Goal: Information Seeking & Learning: Learn about a topic

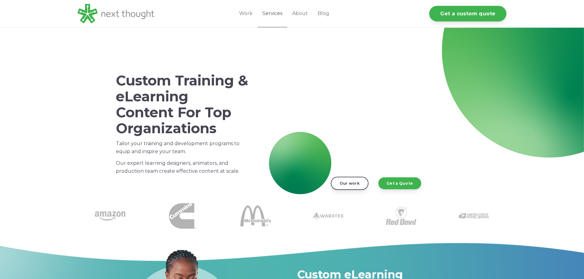
click at [274, 16] on link "Services" at bounding box center [272, 13] width 30 height 27
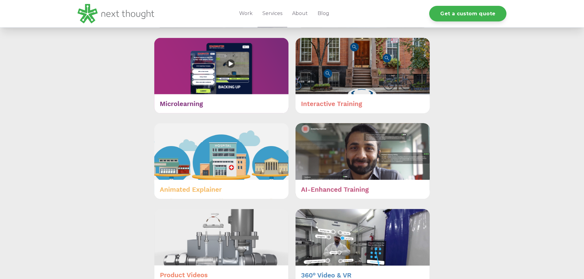
scroll to position [429, 0]
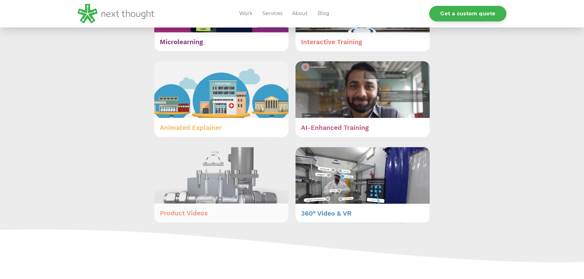
click at [214, 208] on img at bounding box center [221, 185] width 134 height 76
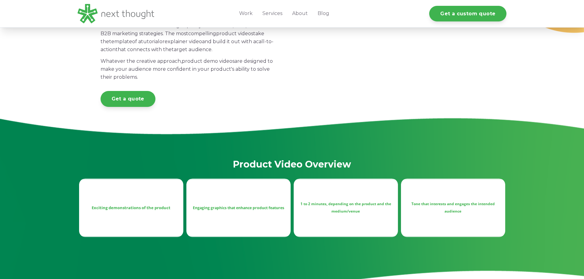
scroll to position [184, 0]
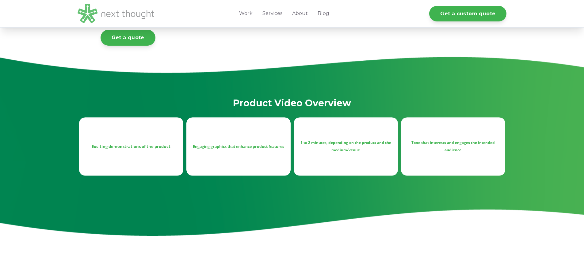
click at [131, 16] on img at bounding box center [116, 13] width 77 height 19
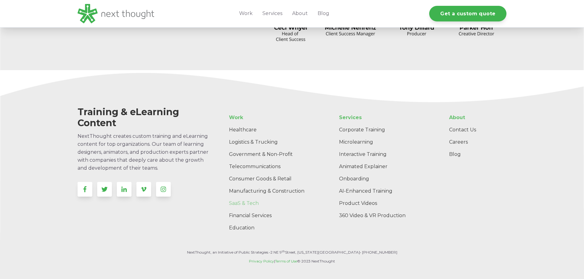
scroll to position [1958, 0]
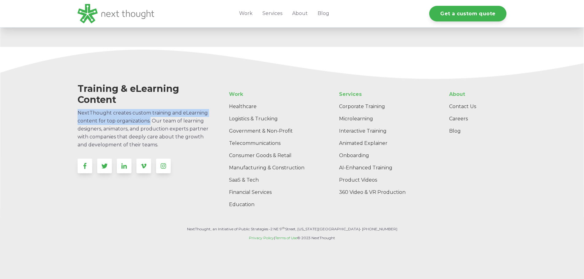
drag, startPoint x: 78, startPoint y: 114, endPoint x: 150, endPoint y: 119, distance: 71.9
click at [150, 119] on span "NextThought creates custom training and eLearning content for top organizations…" at bounding box center [143, 129] width 131 height 38
copy span "NextThought creates custom training and eLearning content for top organizations."
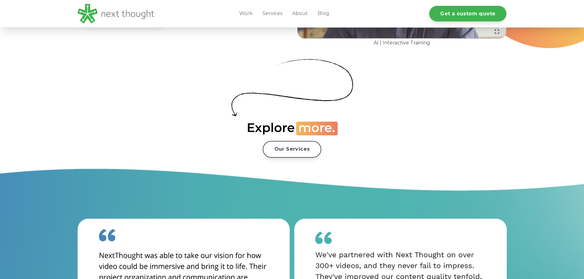
scroll to position [1099, 0]
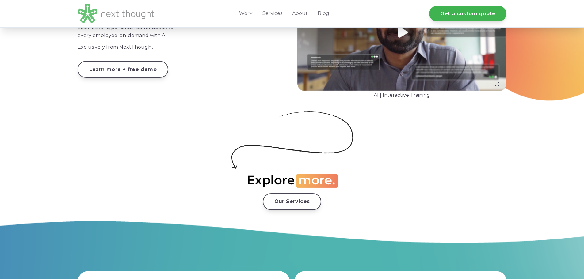
click at [104, 12] on img at bounding box center [116, 13] width 77 height 19
